Goal: Information Seeking & Learning: Learn about a topic

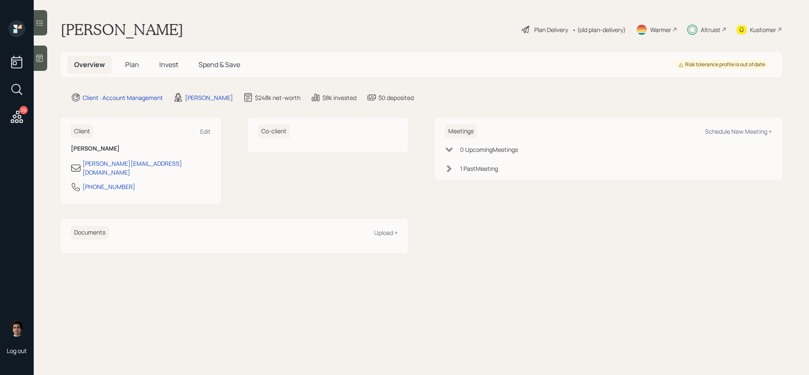
click at [169, 67] on span "Invest" at bounding box center [168, 64] width 19 height 9
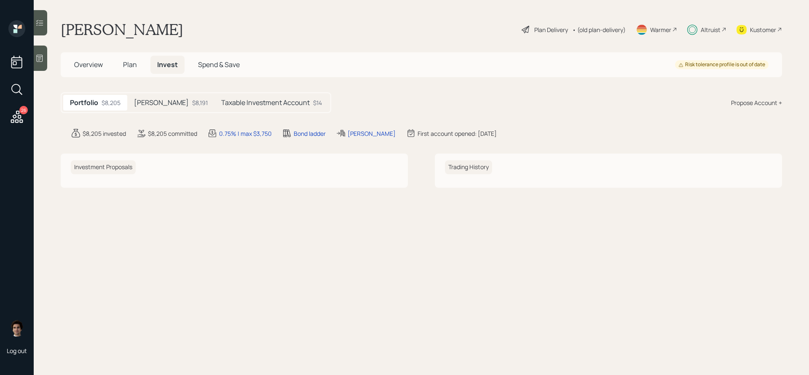
click at [161, 103] on h5 "[PERSON_NAME]" at bounding box center [161, 103] width 55 height 8
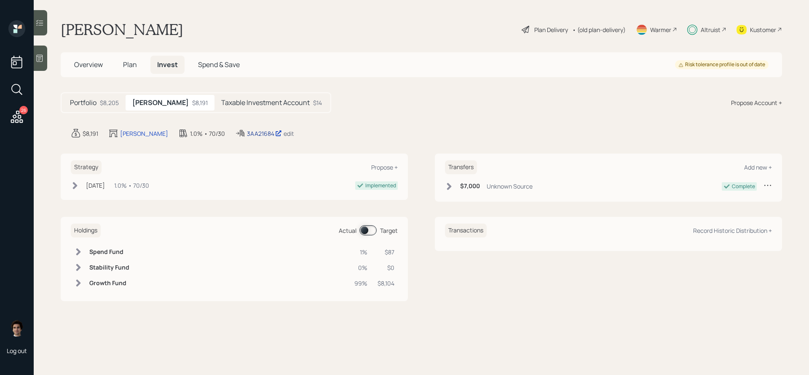
click at [247, 134] on div "3AA21684" at bounding box center [264, 133] width 35 height 9
